Goal: Transaction & Acquisition: Purchase product/service

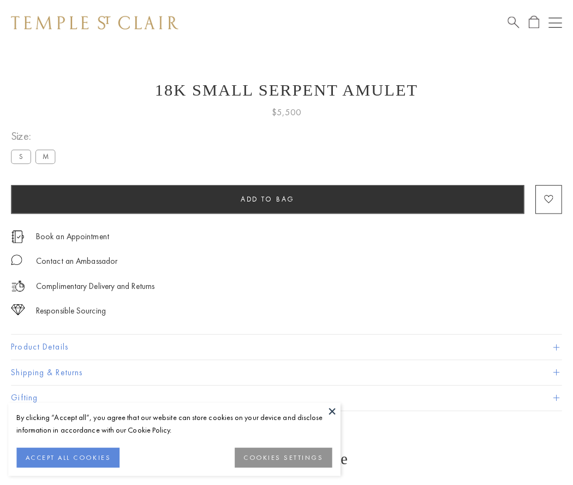
scroll to position [18, 0]
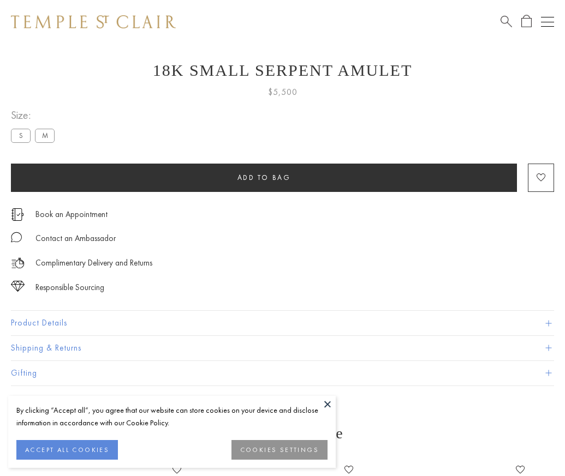
click at [264, 177] on span "Add to bag" at bounding box center [263, 177] width 53 height 9
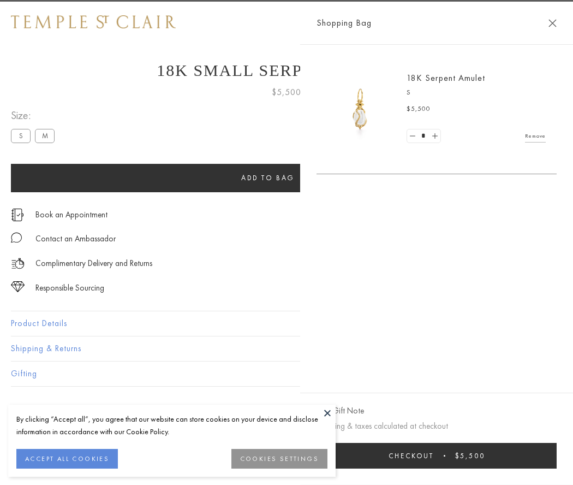
click at [475, 455] on button "Checkout $5,500" at bounding box center [437, 456] width 240 height 26
